Goal: Information Seeking & Learning: Learn about a topic

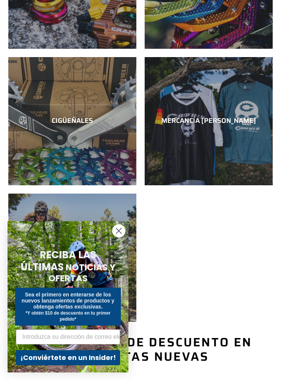
scroll to position [418, 0]
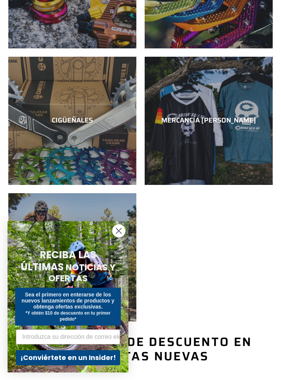
click at [123, 227] on circle "Cerrar diálogo" at bounding box center [119, 231] width 12 height 12
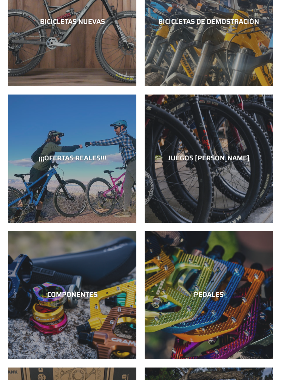
scroll to position [0, 0]
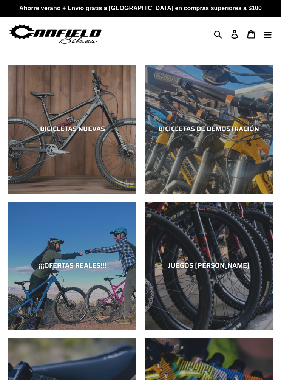
click at [217, 35] on icon "button" at bounding box center [218, 34] width 8 height 9
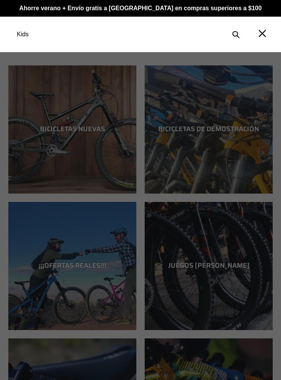
type input "Kids"
click at [236, 34] on button "Entregar" at bounding box center [236, 34] width 16 height 17
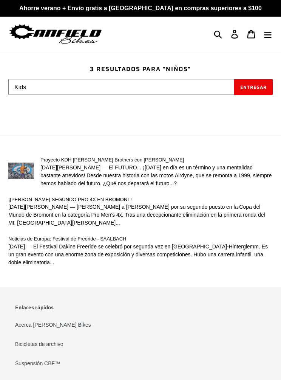
click at [41, 86] on input "Kids" at bounding box center [121, 87] width 226 height 16
type input "Kdh"
click at [253, 87] on button "Entregar" at bounding box center [253, 87] width 39 height 16
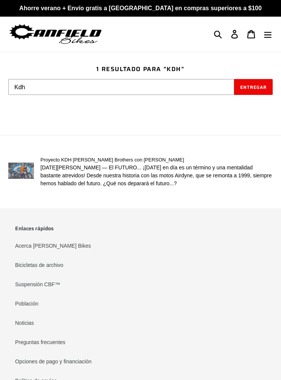
click at [32, 174] on link "Proyecto KDH [PERSON_NAME] Brothers con [PERSON_NAME]" at bounding box center [140, 171] width 265 height 31
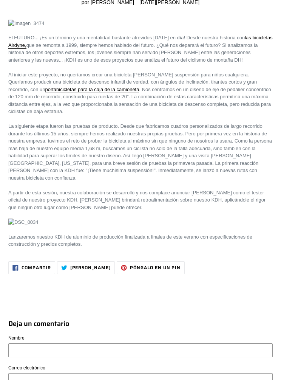
scroll to position [100, 0]
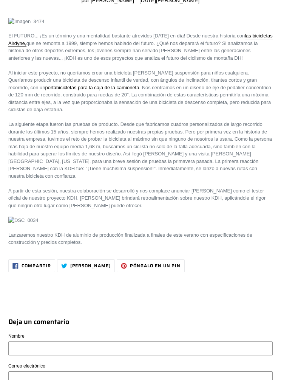
click at [44, 25] on img at bounding box center [26, 22] width 36 height 8
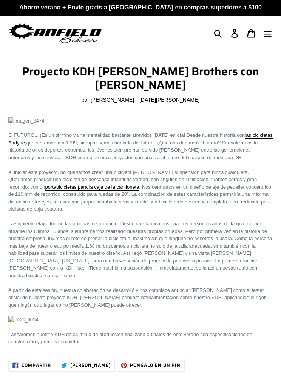
scroll to position [0, 0]
